Goal: Use online tool/utility: Utilize a website feature to perform a specific function

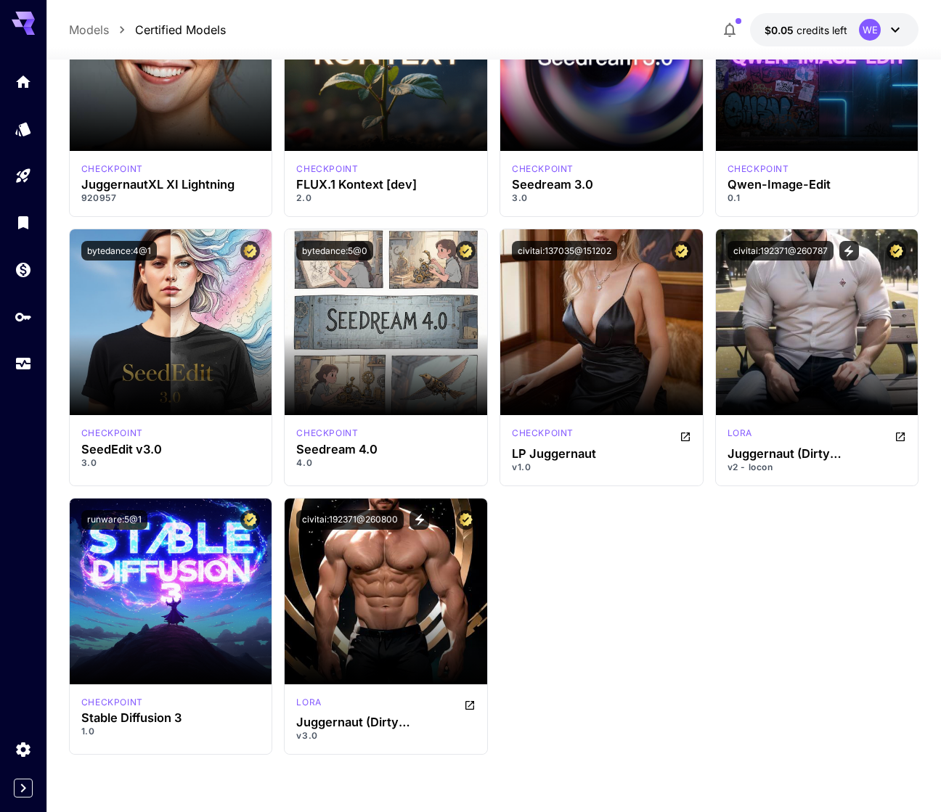
drag, startPoint x: 624, startPoint y: 17, endPoint x: 643, endPoint y: 24, distance: 20.2
click at [624, 17] on div "Models Certified Models $0.05 credits left WE" at bounding box center [493, 29] width 849 height 33
click at [890, 21] on icon at bounding box center [894, 29] width 17 height 17
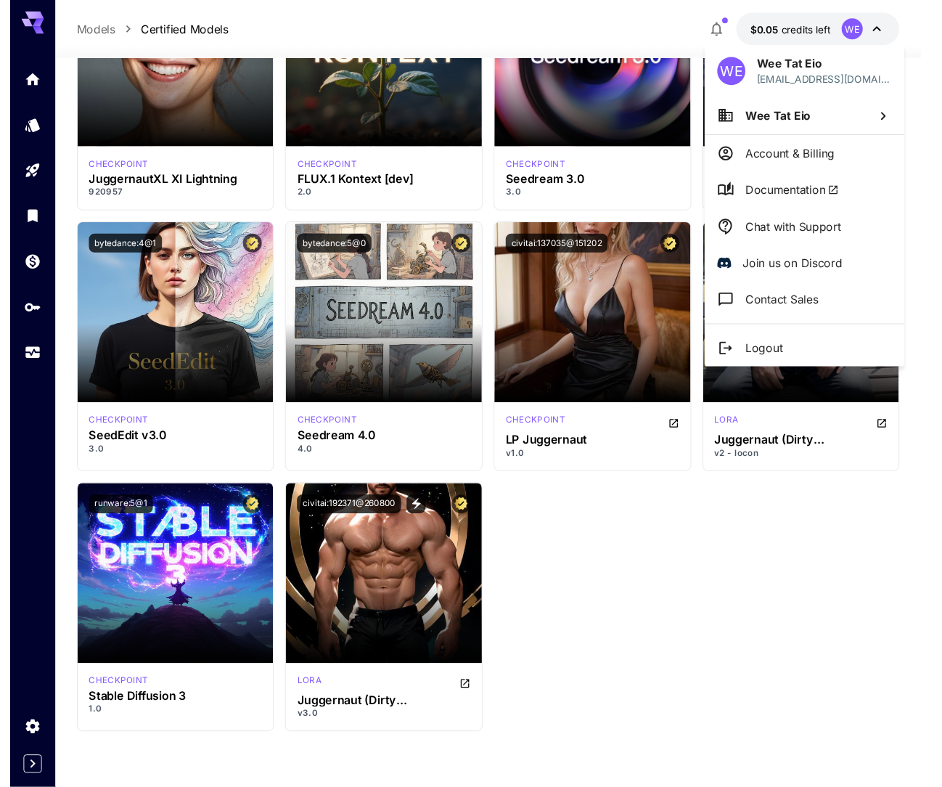
scroll to position [10561, 0]
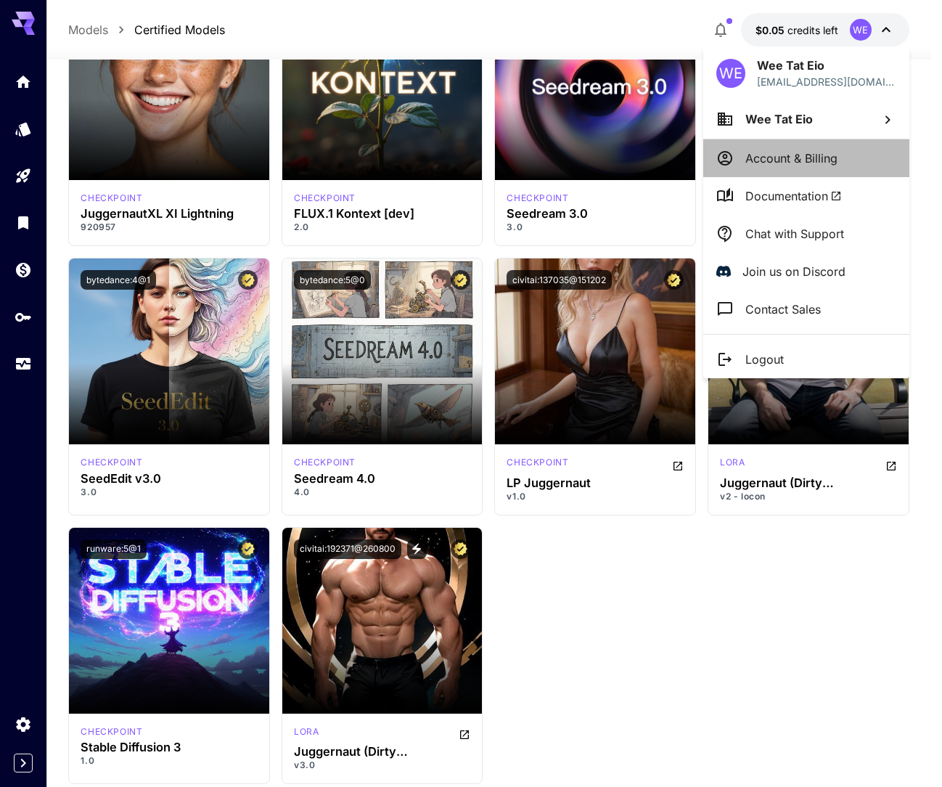
click at [800, 160] on p "Account & Billing" at bounding box center [791, 158] width 92 height 17
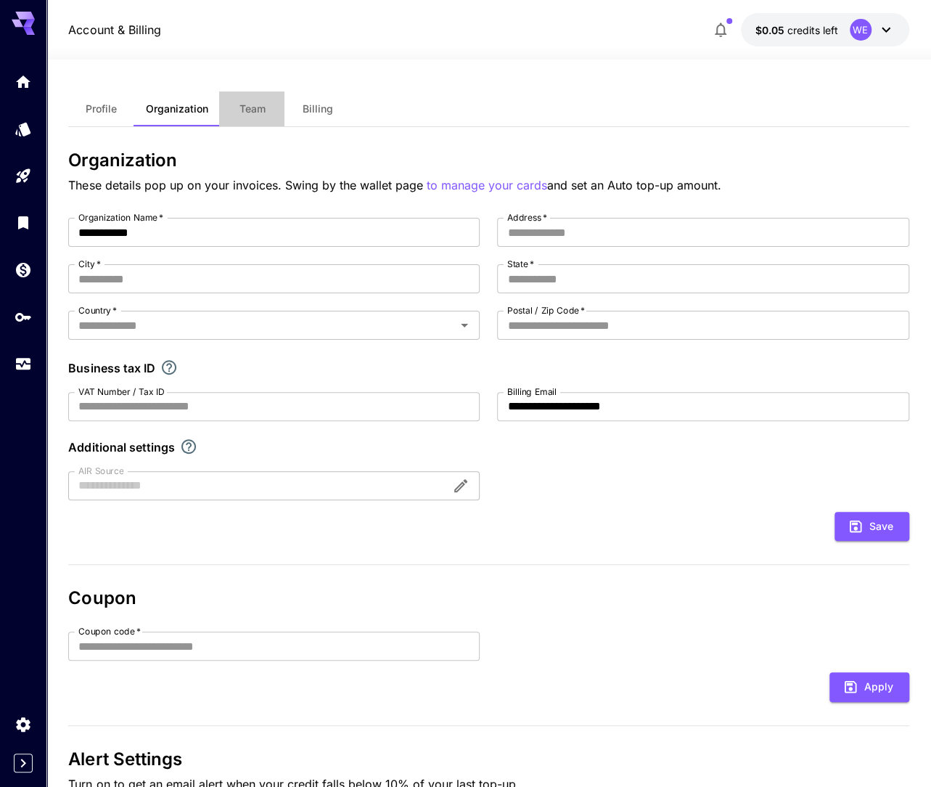
click at [242, 113] on span "Team" at bounding box center [252, 108] width 26 height 13
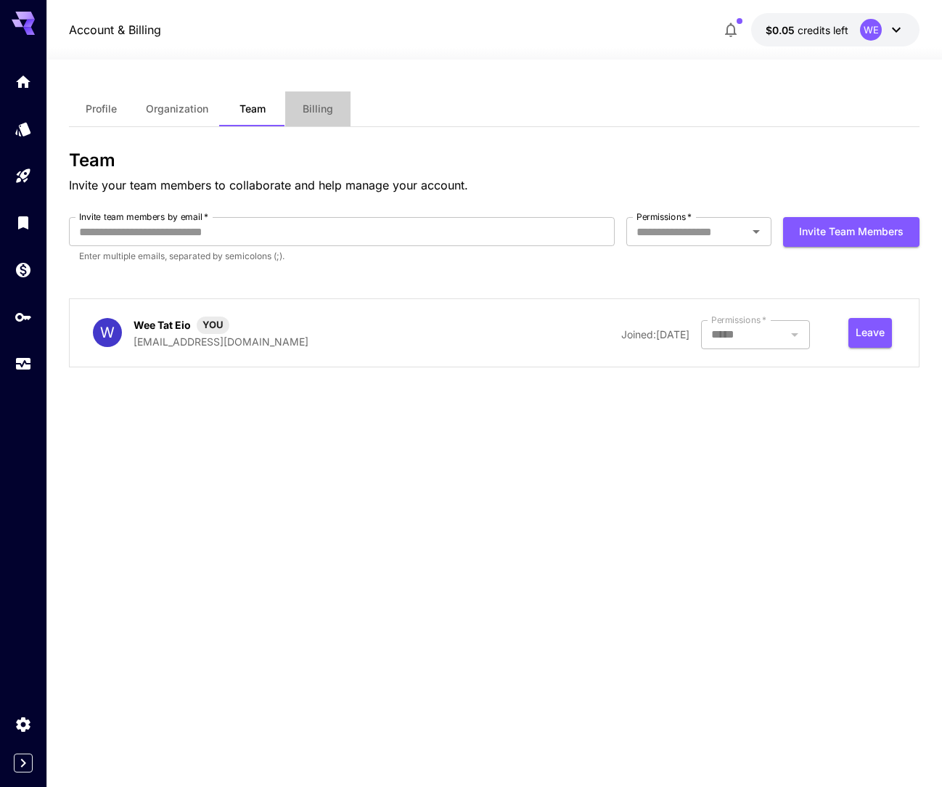
click at [322, 111] on span "Billing" at bounding box center [318, 108] width 30 height 13
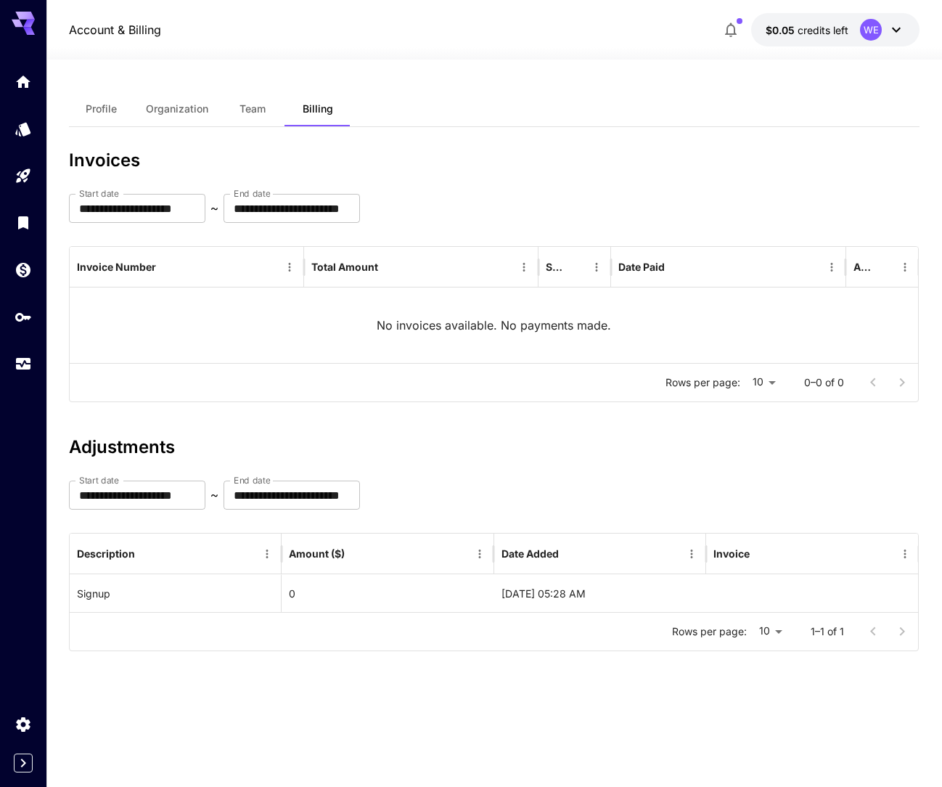
click at [106, 111] on span "Profile" at bounding box center [101, 108] width 31 height 13
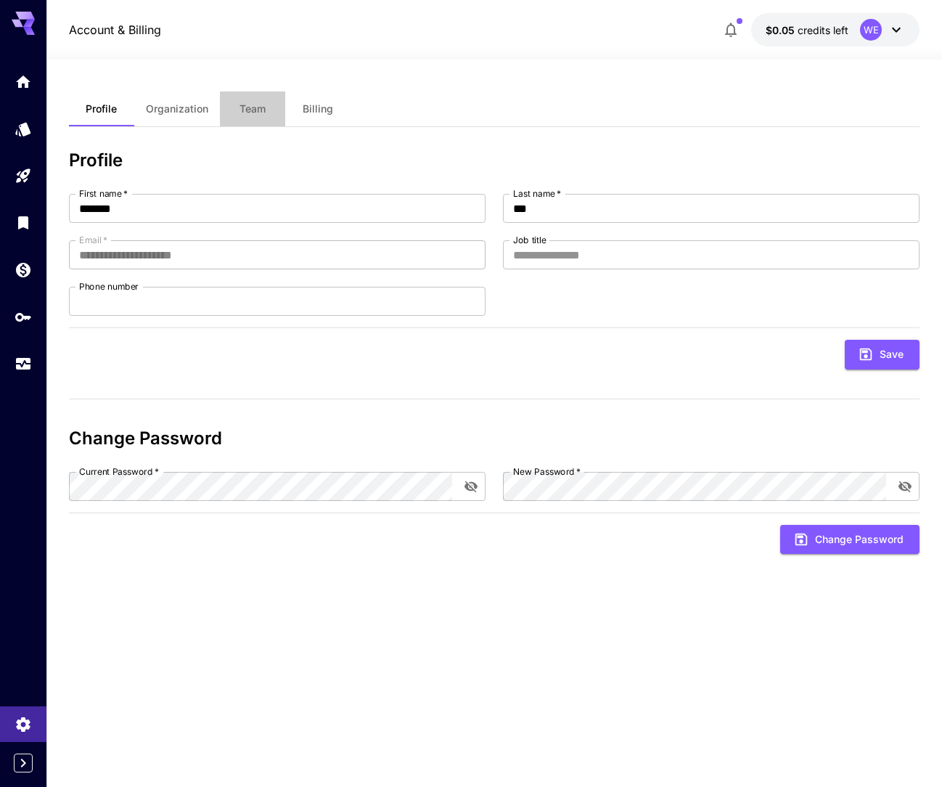
click at [261, 102] on span "Team" at bounding box center [253, 108] width 26 height 13
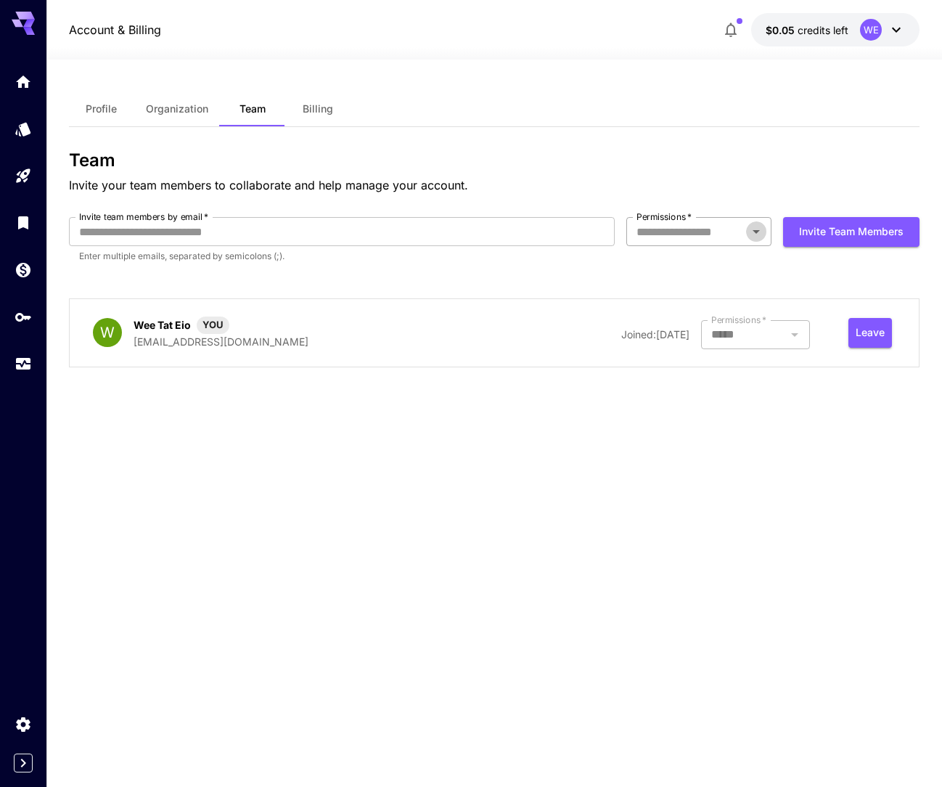
click at [761, 231] on icon "Open" at bounding box center [756, 231] width 17 height 17
click at [737, 177] on p "Invite your team members to collaborate and help manage your account." at bounding box center [494, 184] width 851 height 17
click at [21, 767] on icon "Expand sidebar" at bounding box center [23, 763] width 5 height 9
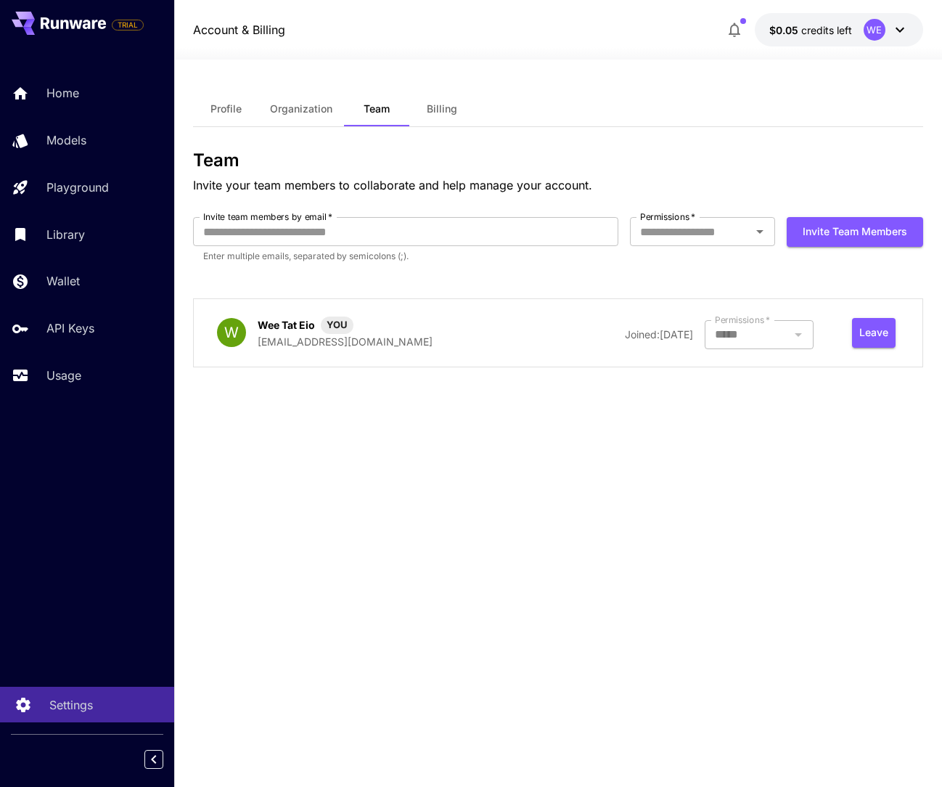
click at [62, 711] on p "Settings" at bounding box center [71, 704] width 44 height 17
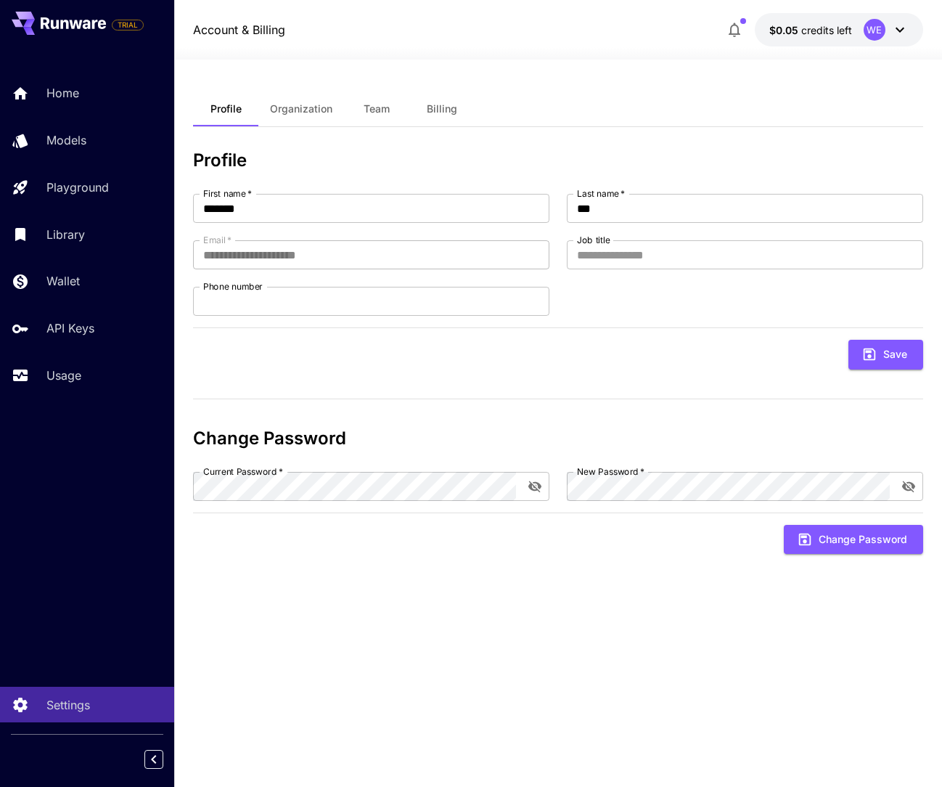
click at [363, 611] on div "**********" at bounding box center [558, 422] width 730 height 663
click at [303, 107] on span "Organization" at bounding box center [301, 108] width 62 height 13
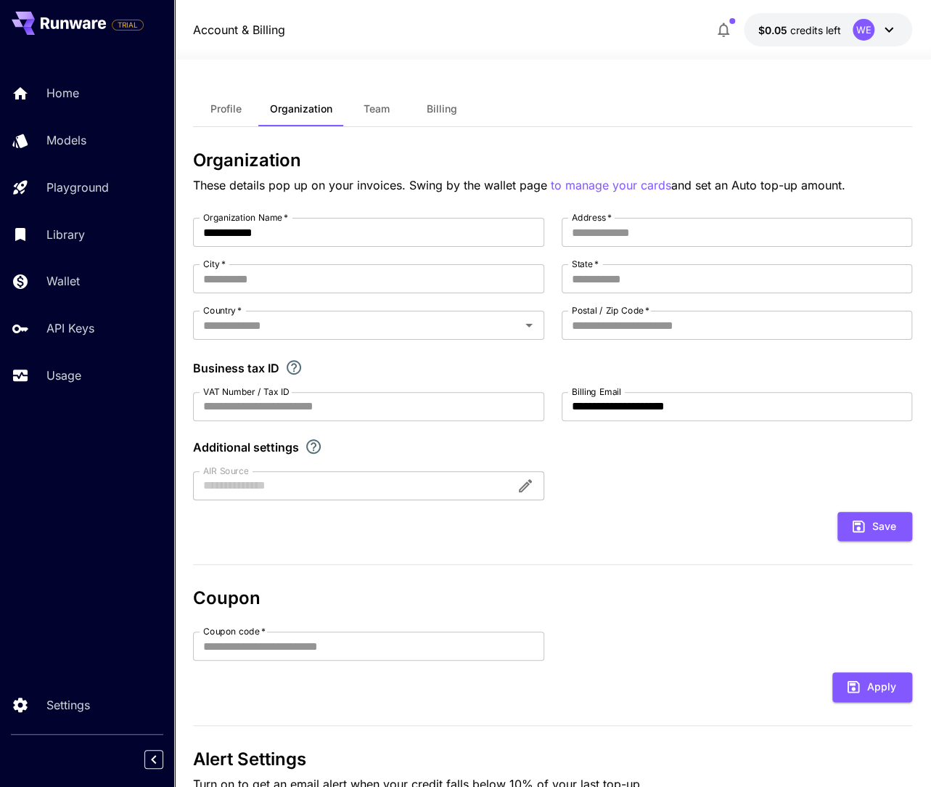
click at [825, 89] on div "**********" at bounding box center [552, 474] width 719 height 828
click at [61, 26] on icon at bounding box center [64, 24] width 8 height 9
click at [80, 28] on icon at bounding box center [75, 24] width 13 height 9
click at [58, 93] on p "Home" at bounding box center [65, 92] width 33 height 17
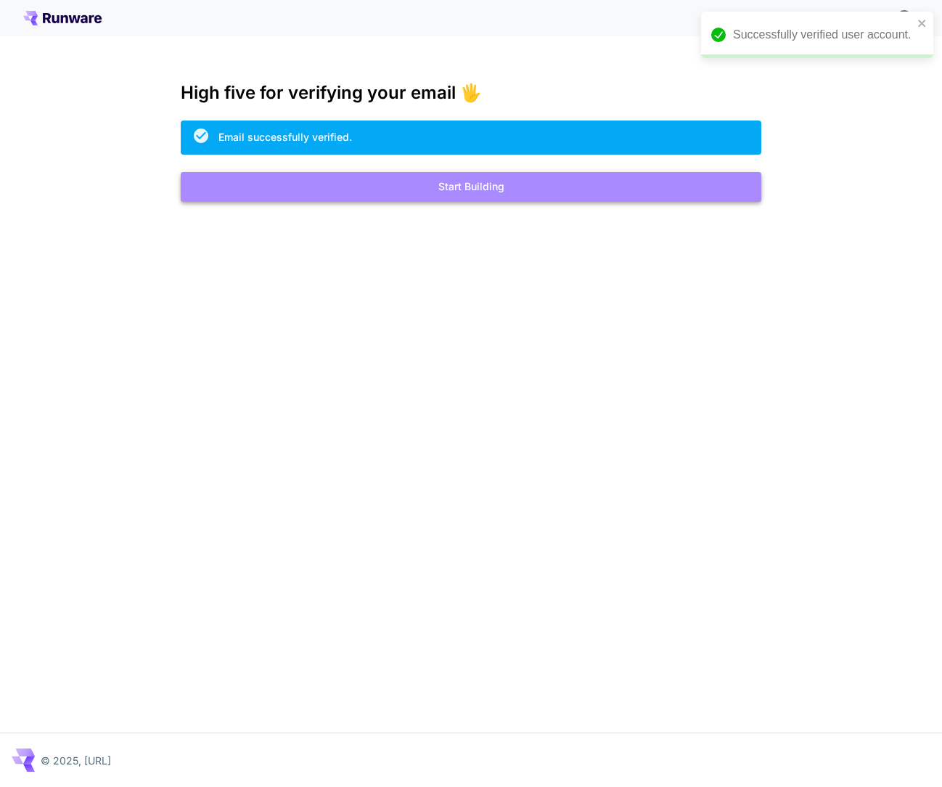
click at [417, 189] on button "Start Building" at bounding box center [471, 187] width 581 height 30
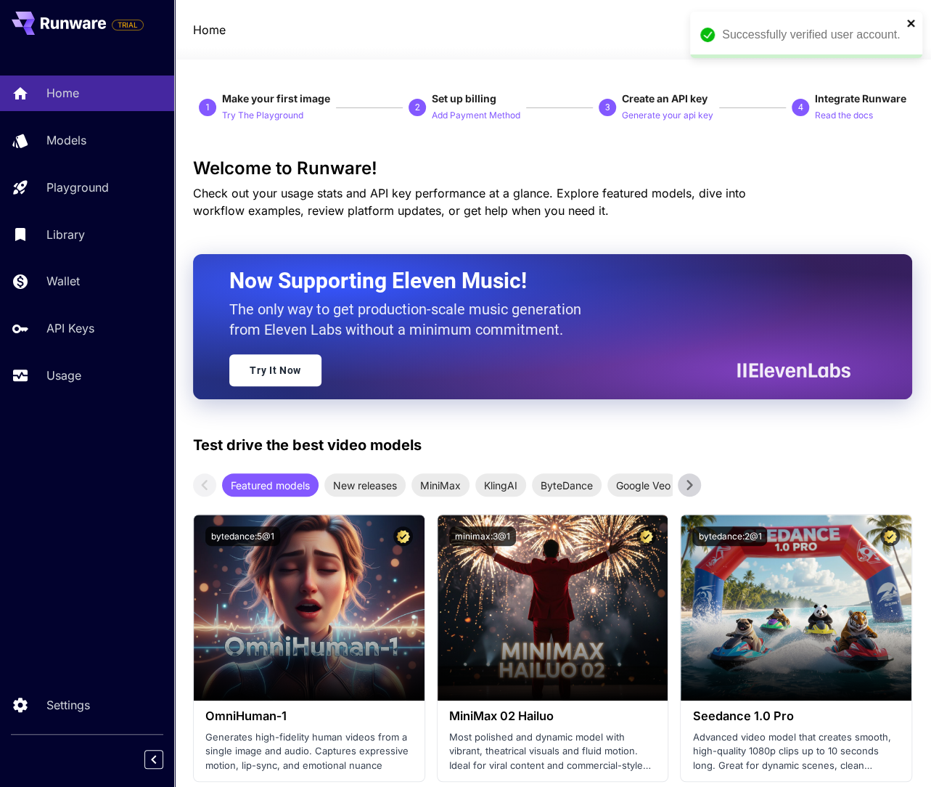
click at [907, 21] on icon "close" at bounding box center [912, 23] width 10 height 12
click at [888, 28] on icon at bounding box center [888, 29] width 17 height 17
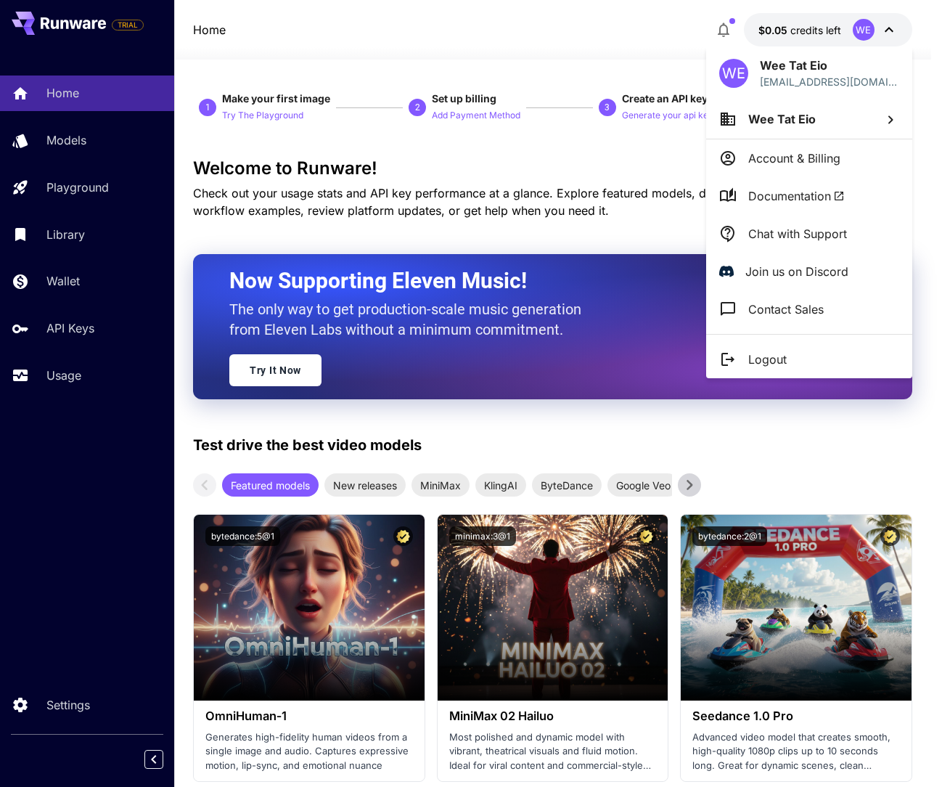
click at [340, 73] on div at bounding box center [471, 393] width 942 height 787
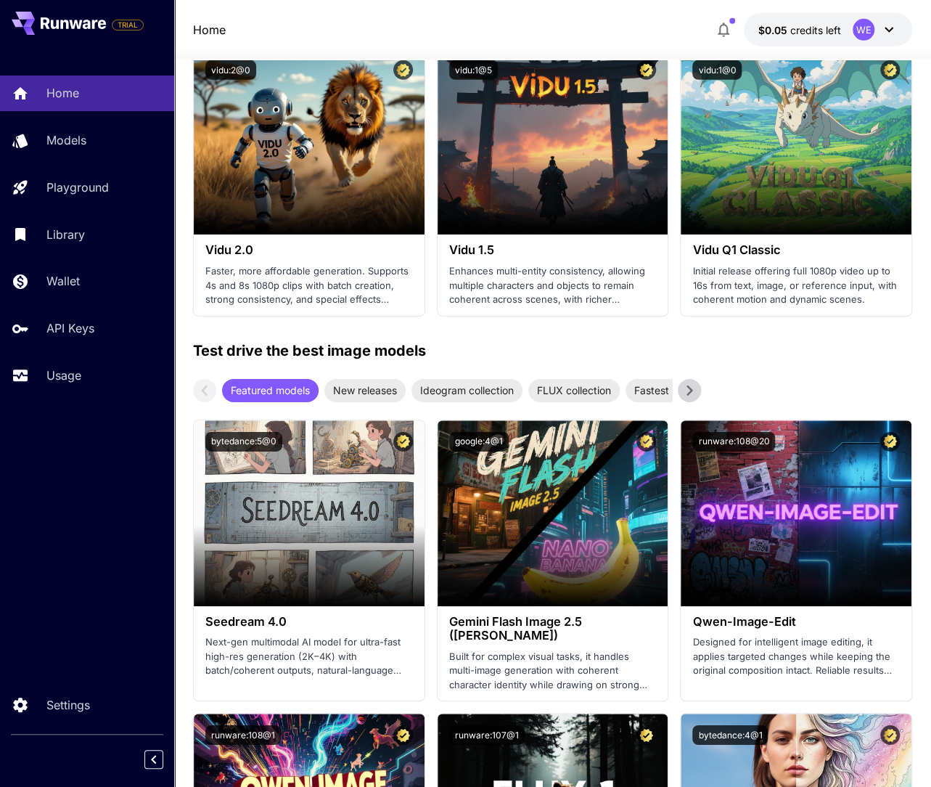
scroll to position [2323, 0]
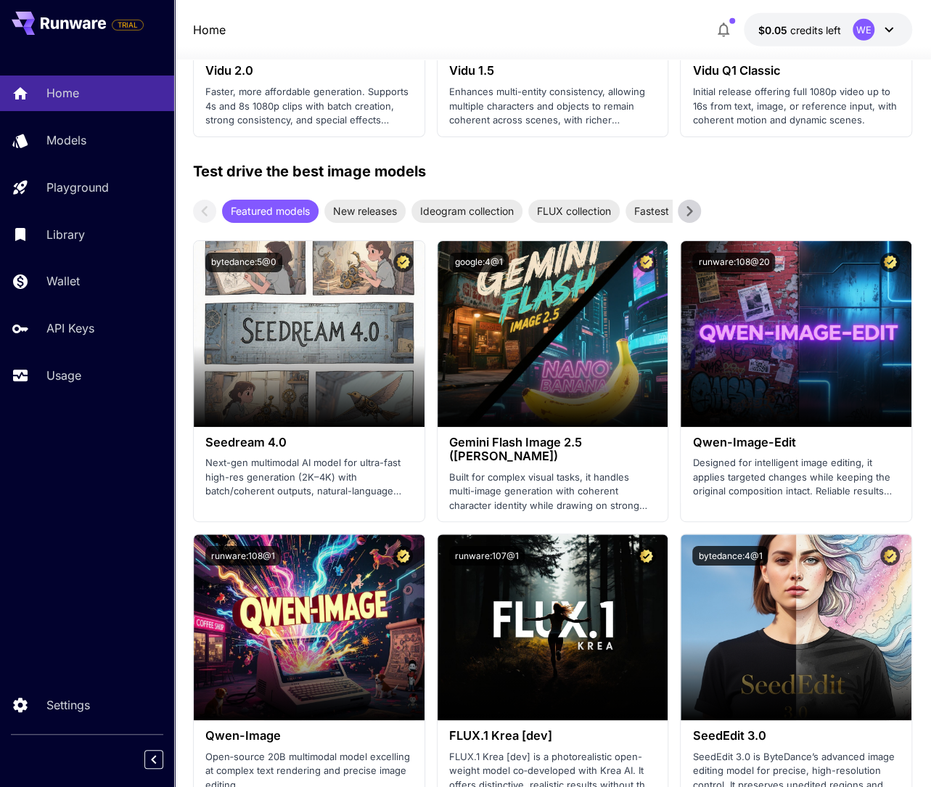
drag, startPoint x: 584, startPoint y: 404, endPoint x: 552, endPoint y: 334, distance: 76.4
click at [548, 334] on span "Launch in Playground" at bounding box center [544, 333] width 109 height 12
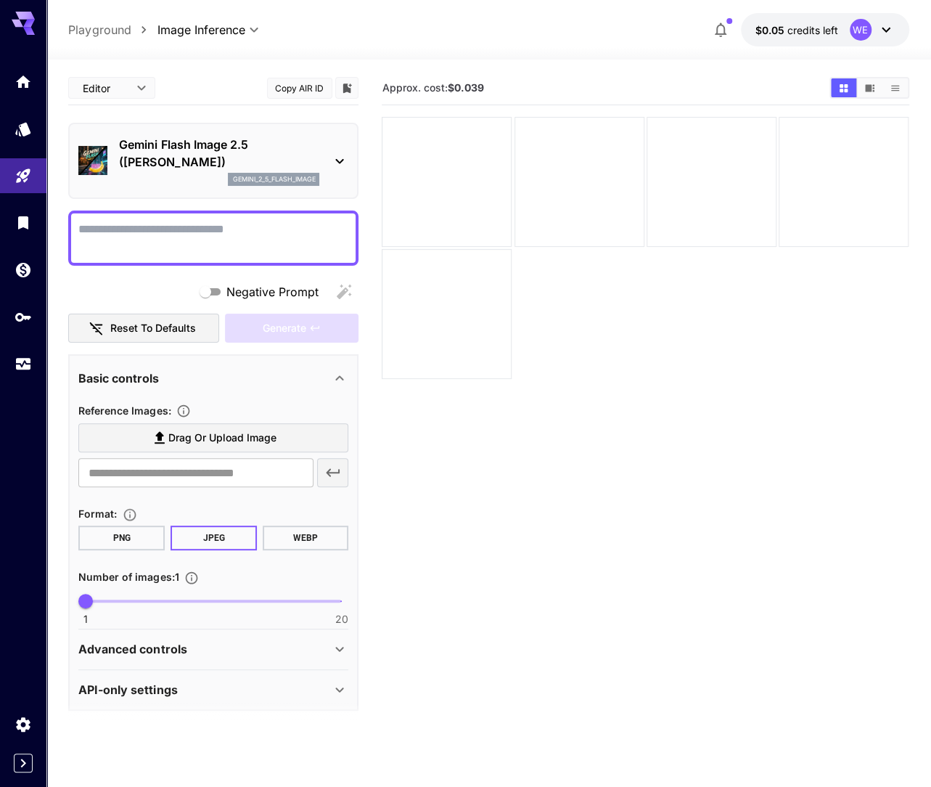
click at [299, 645] on div "Advanced controls" at bounding box center [204, 648] width 253 height 17
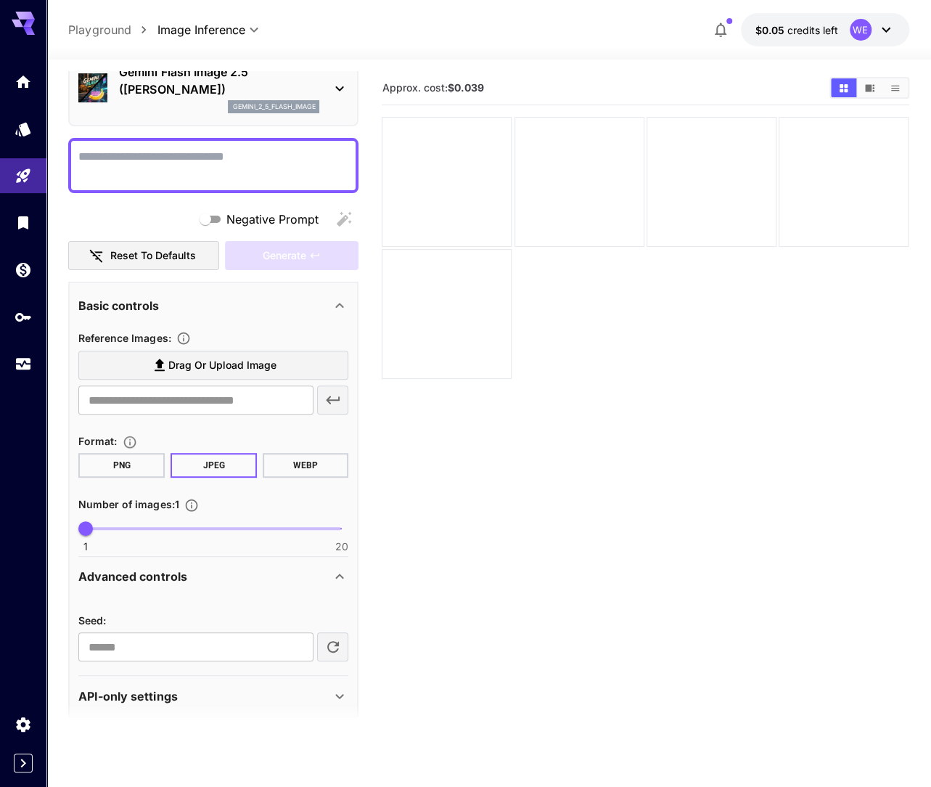
scroll to position [84, 0]
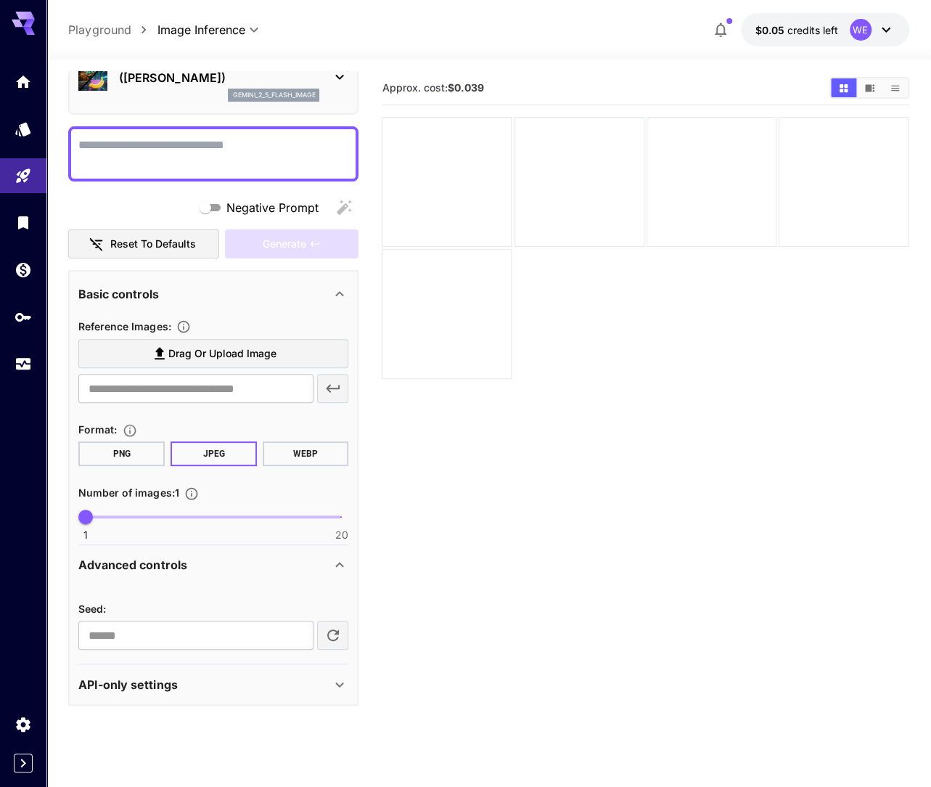
click at [285, 690] on div "API-only settings" at bounding box center [204, 684] width 253 height 17
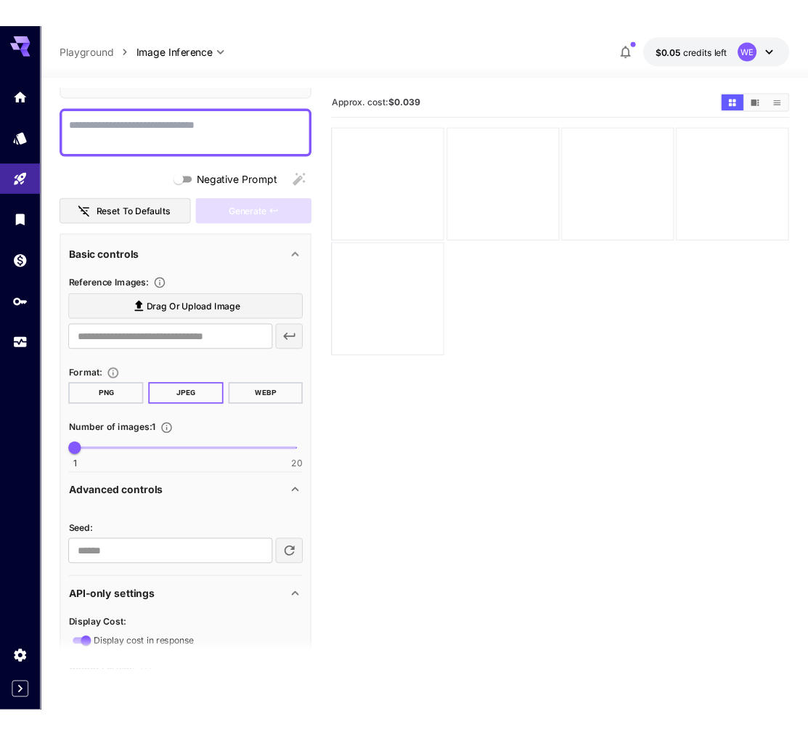
scroll to position [0, 0]
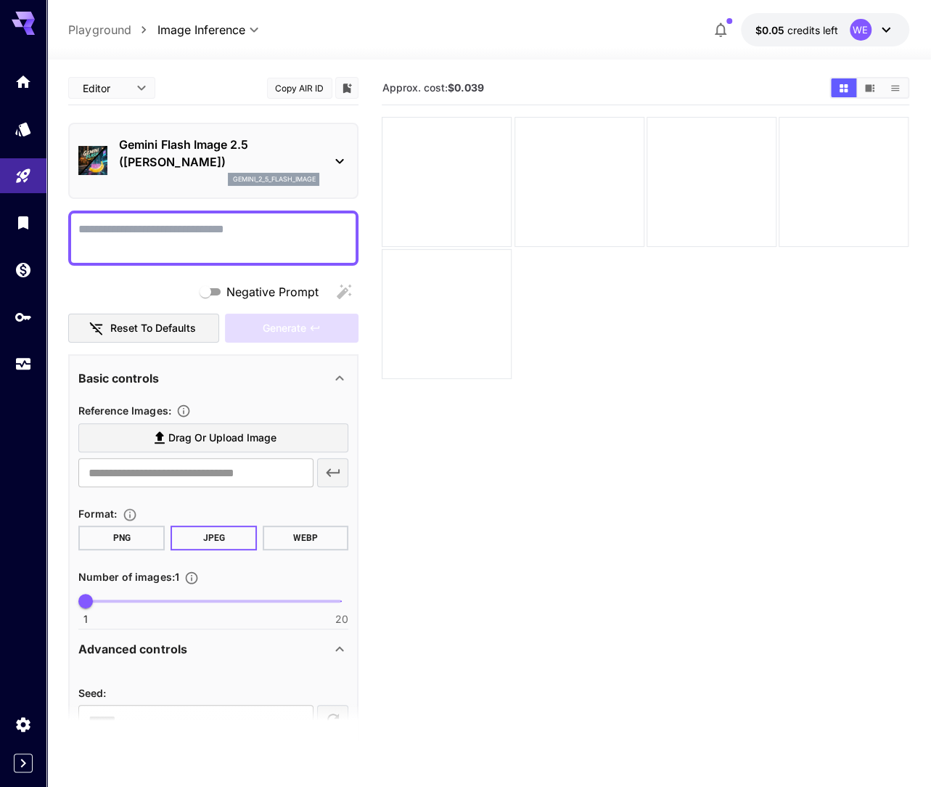
click at [719, 390] on section "Approx. cost: $0.039" at bounding box center [645, 464] width 527 height 787
